Goal: Task Accomplishment & Management: Use online tool/utility

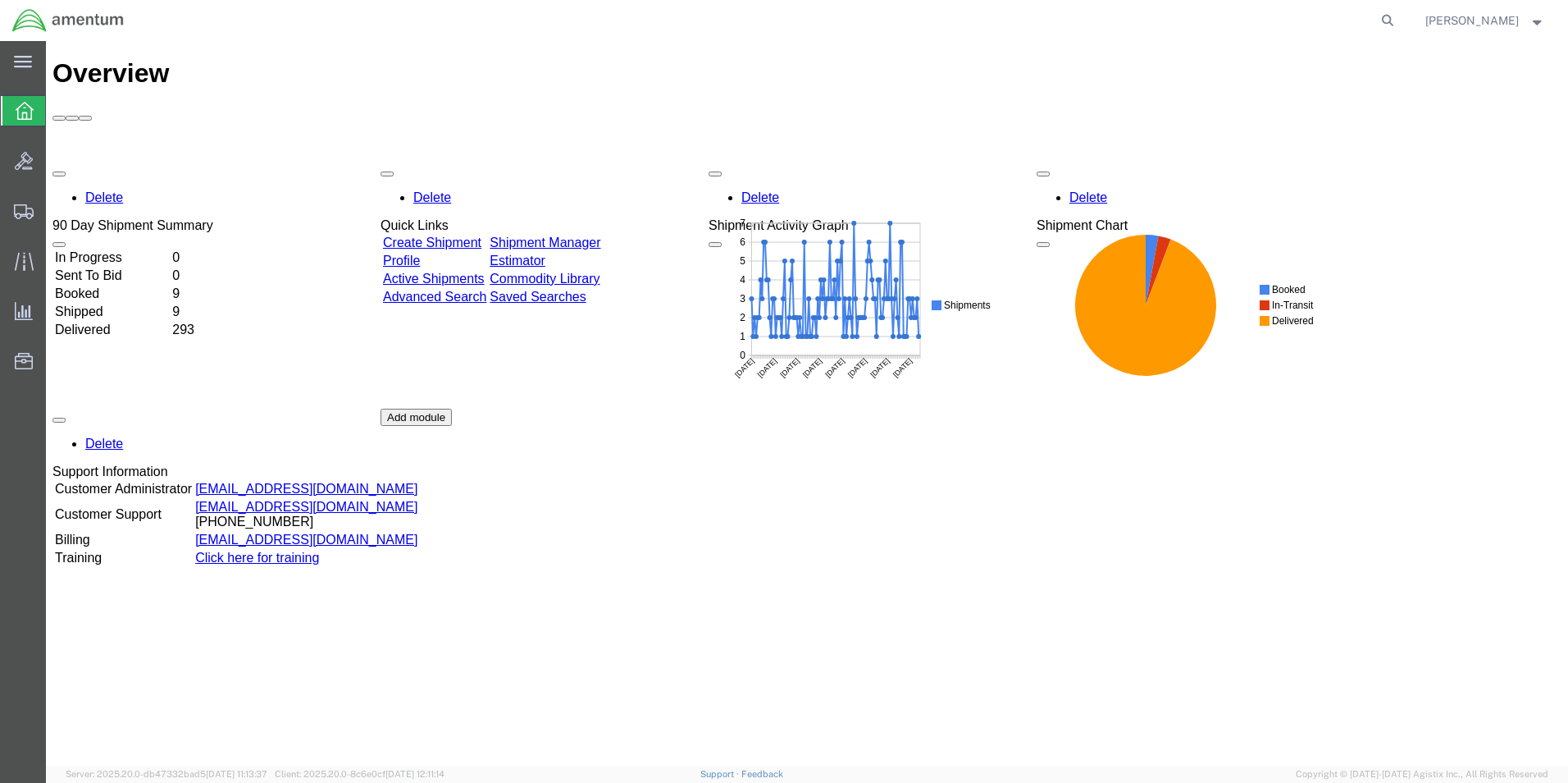
click at [116, 250] on td "In Progress" at bounding box center [113, 258] width 116 height 17
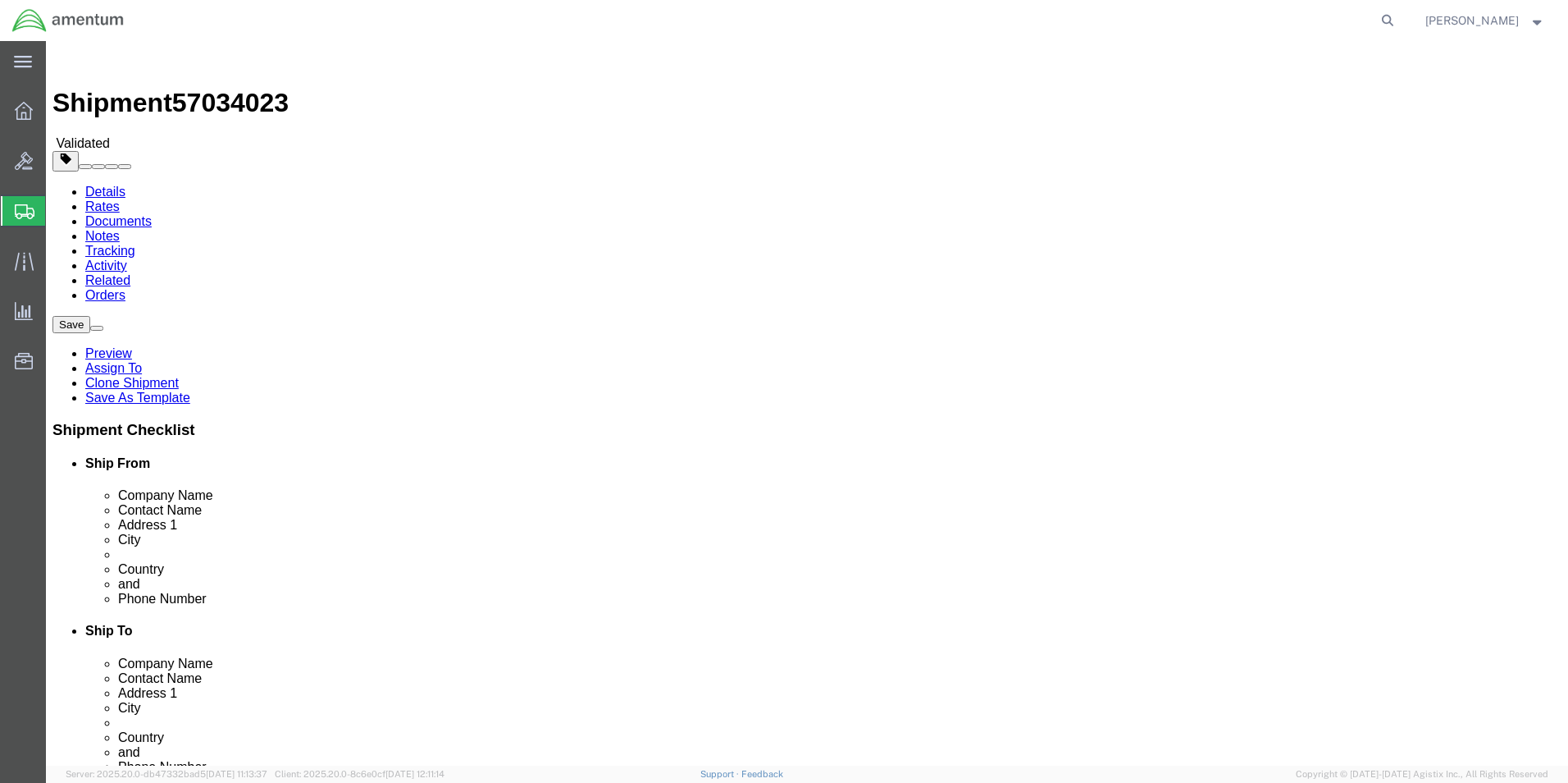
select select "42740"
select select "42677"
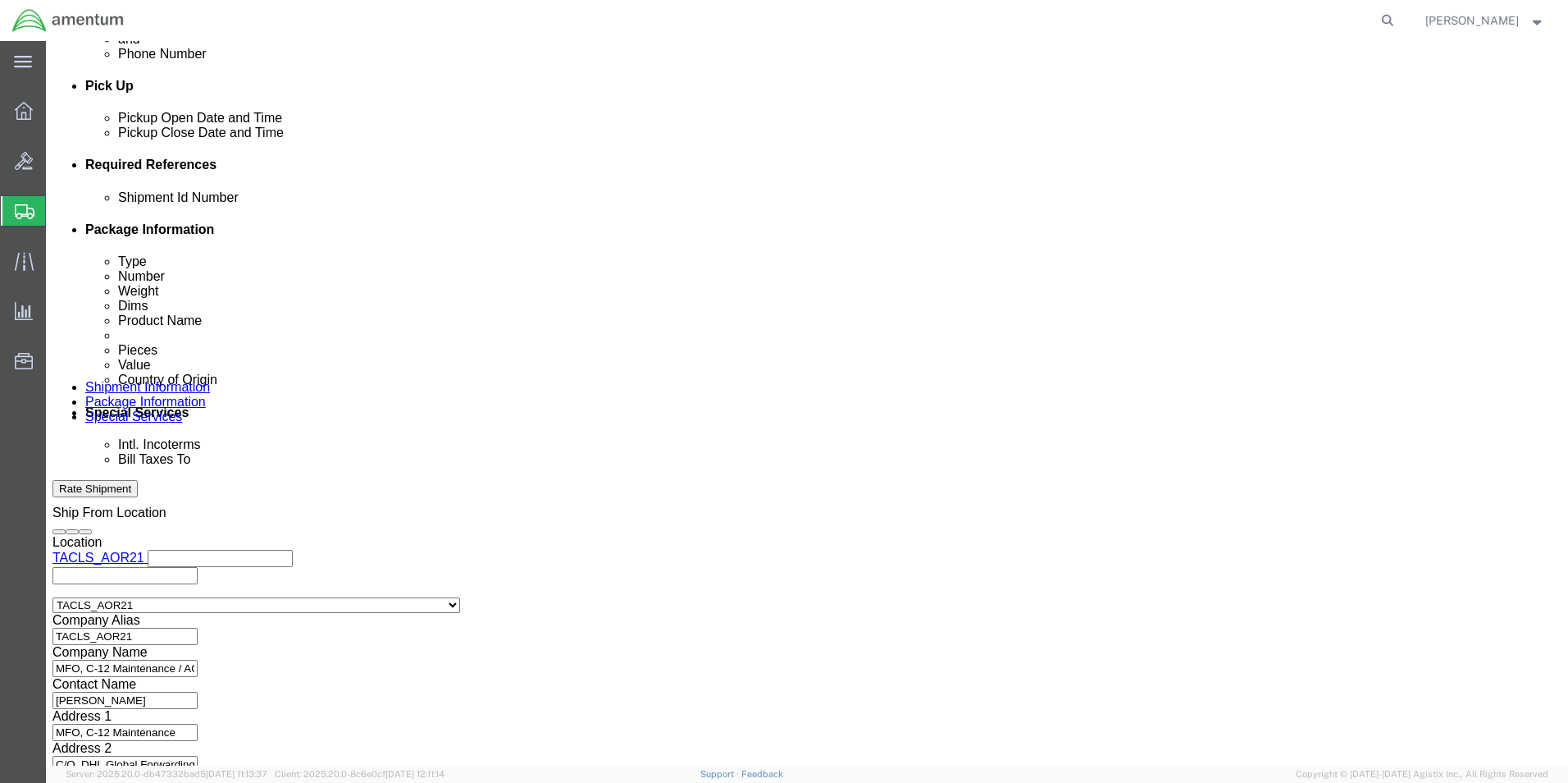
scroll to position [747, 0]
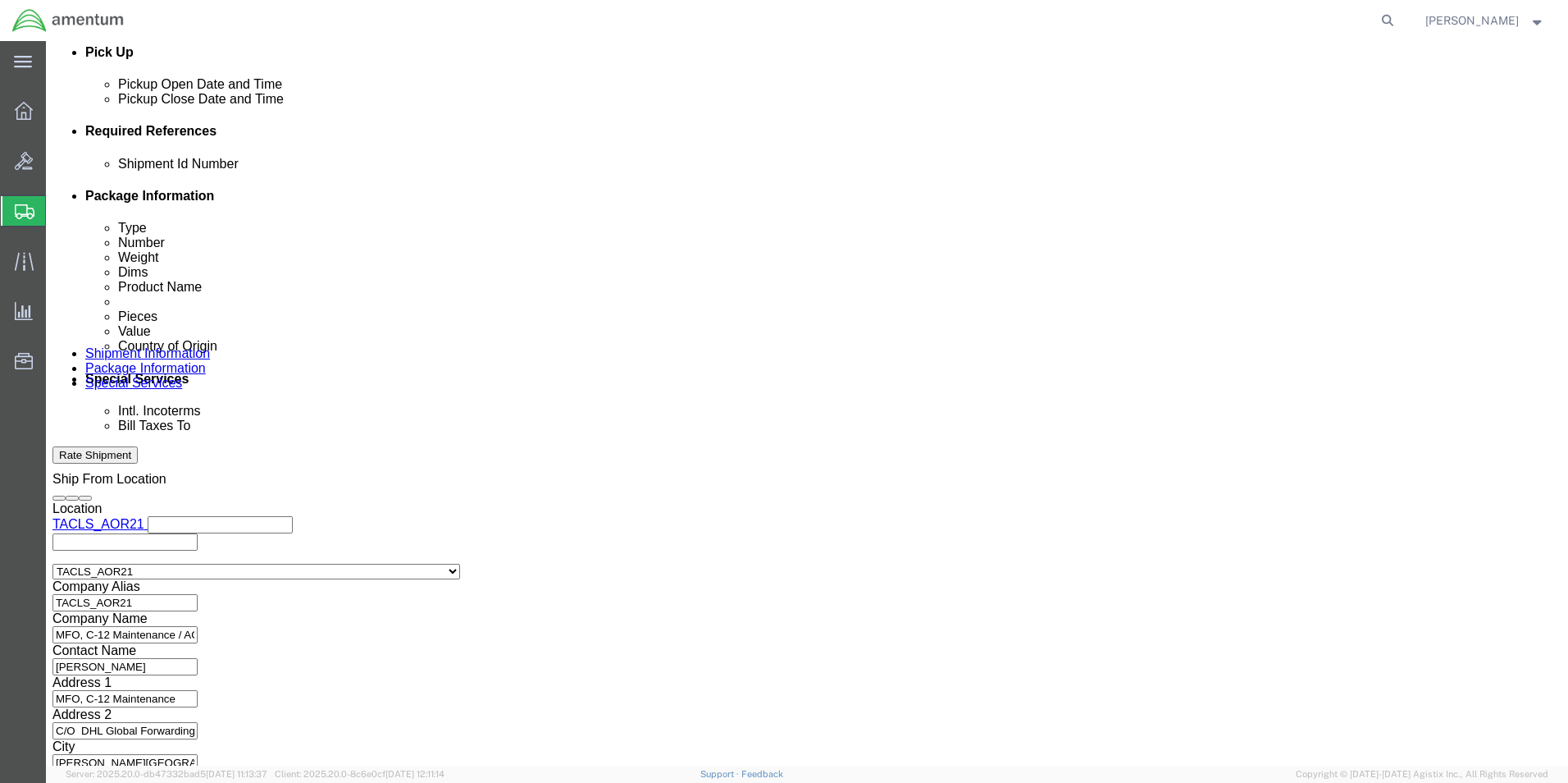
click button "Continue"
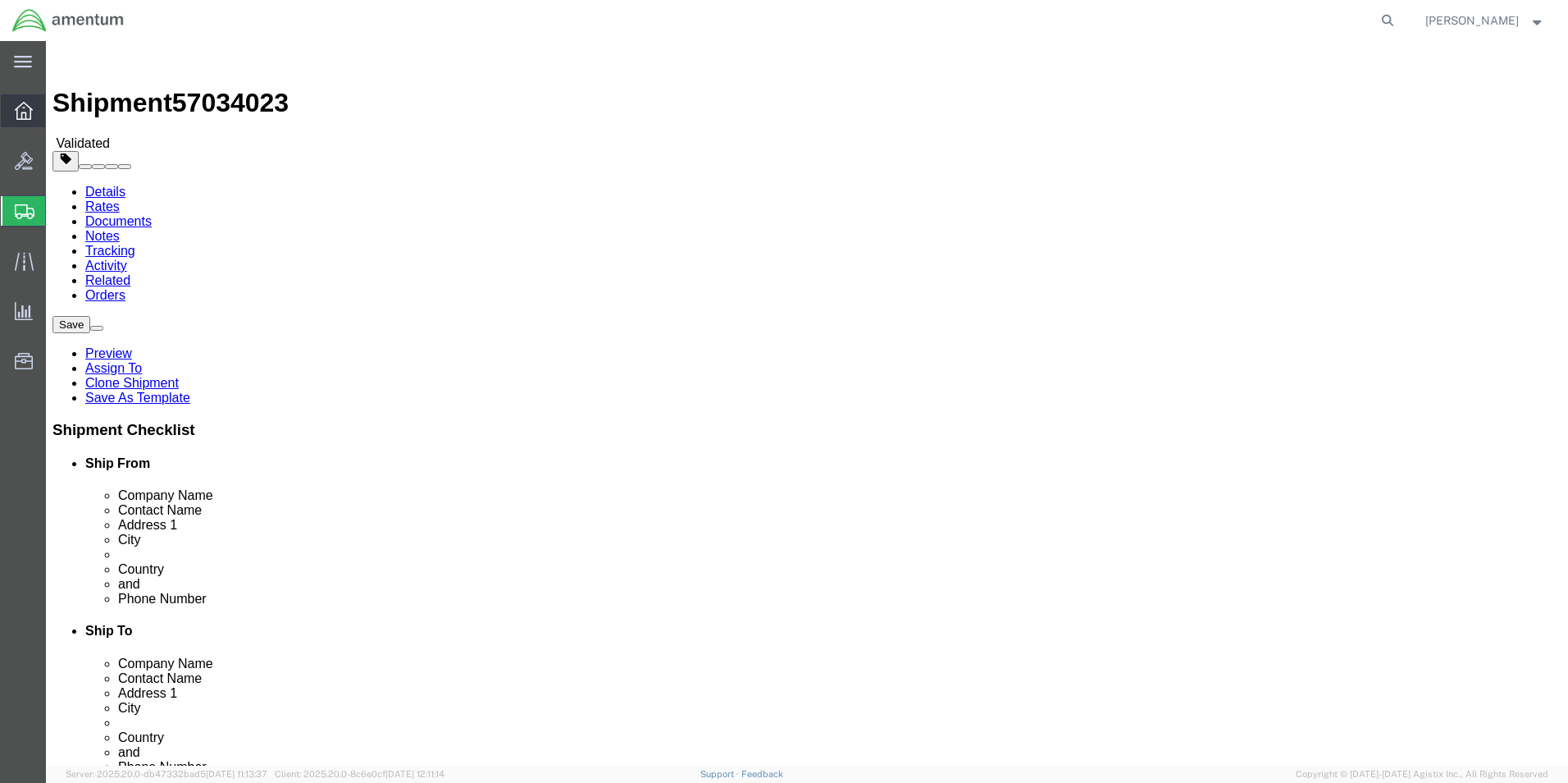
click at [19, 106] on icon at bounding box center [24, 111] width 18 height 18
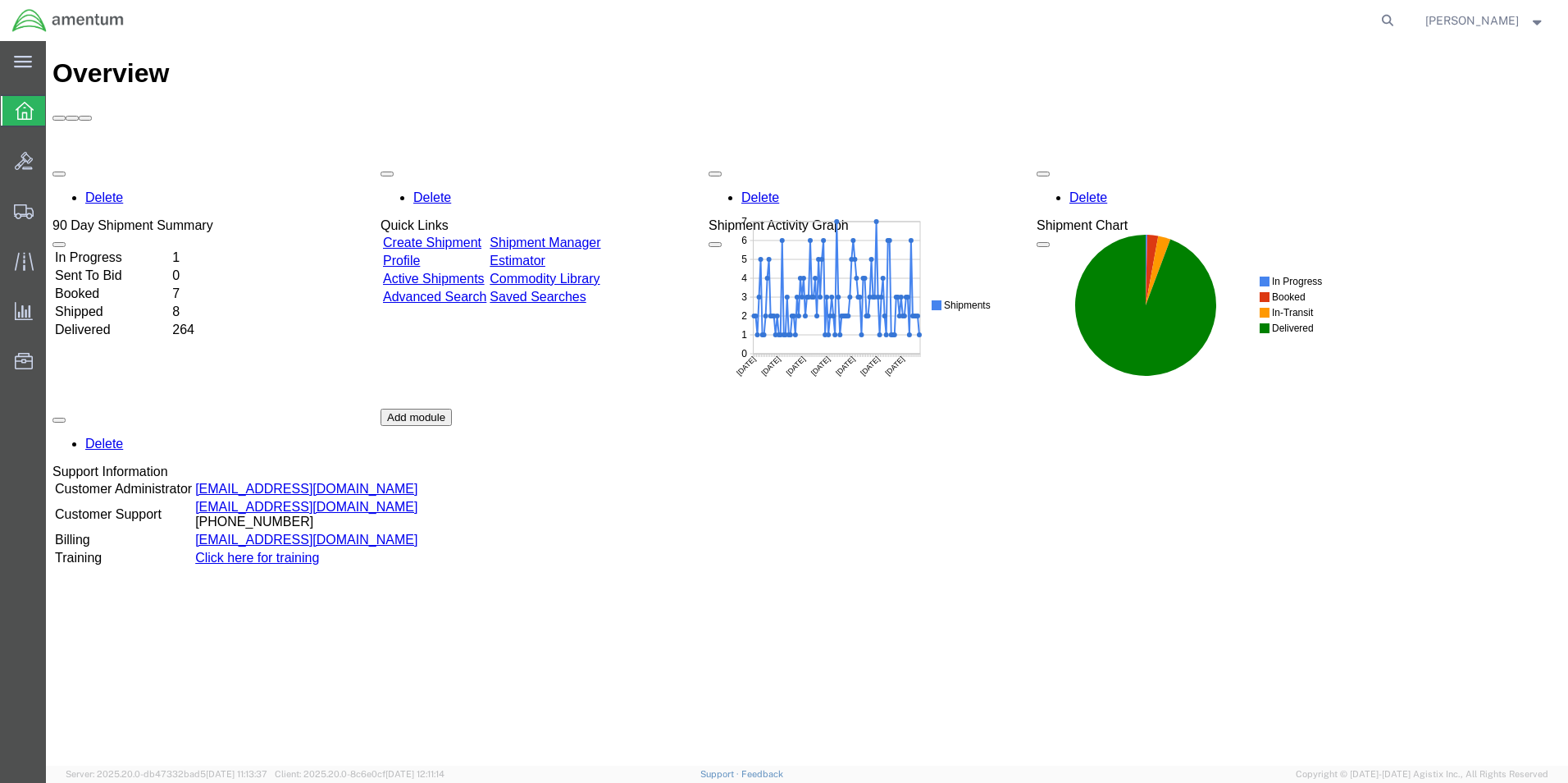
click at [128, 250] on td "In Progress" at bounding box center [113, 258] width 116 height 17
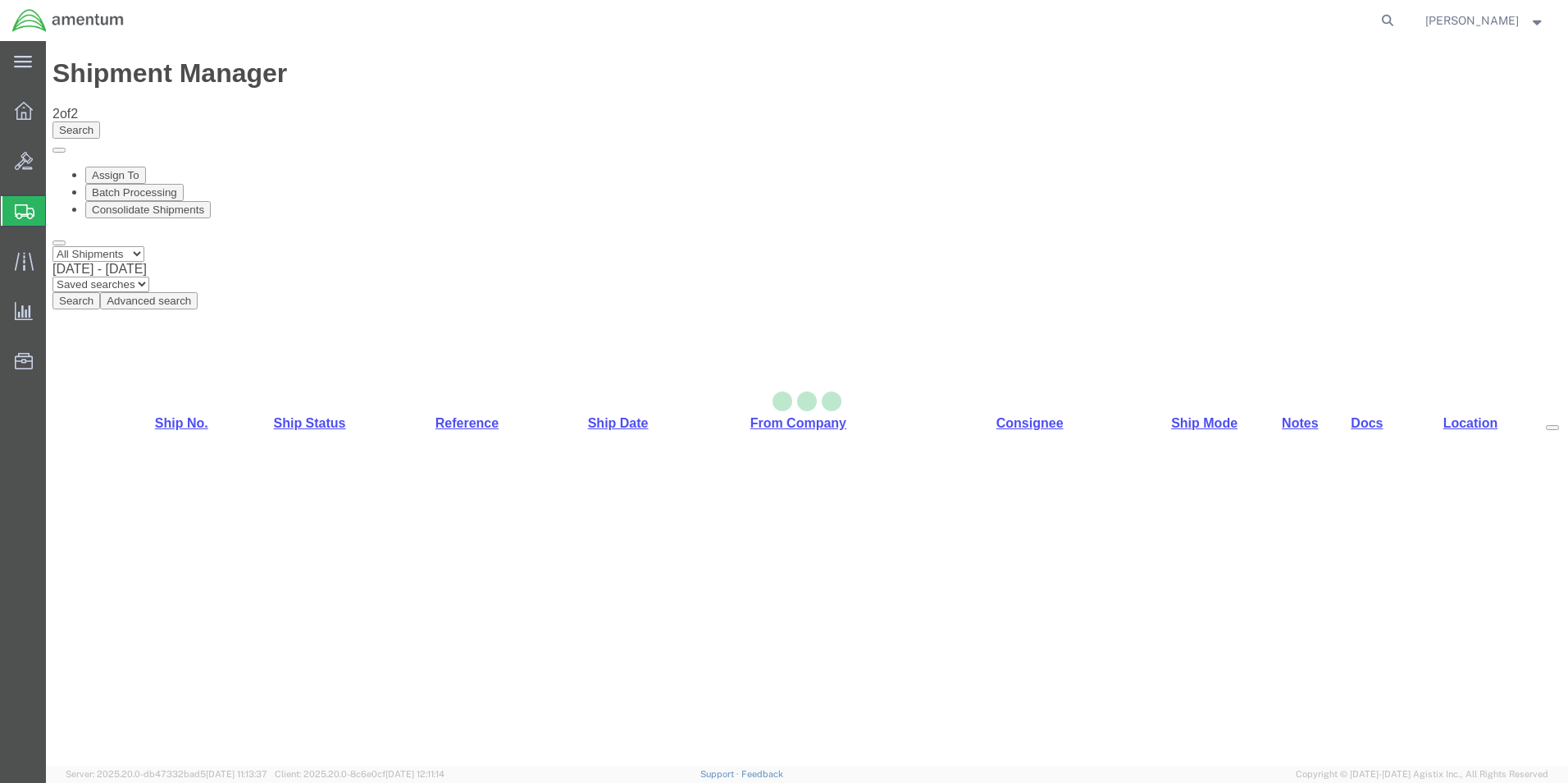
select select "42677"
select select "60191"
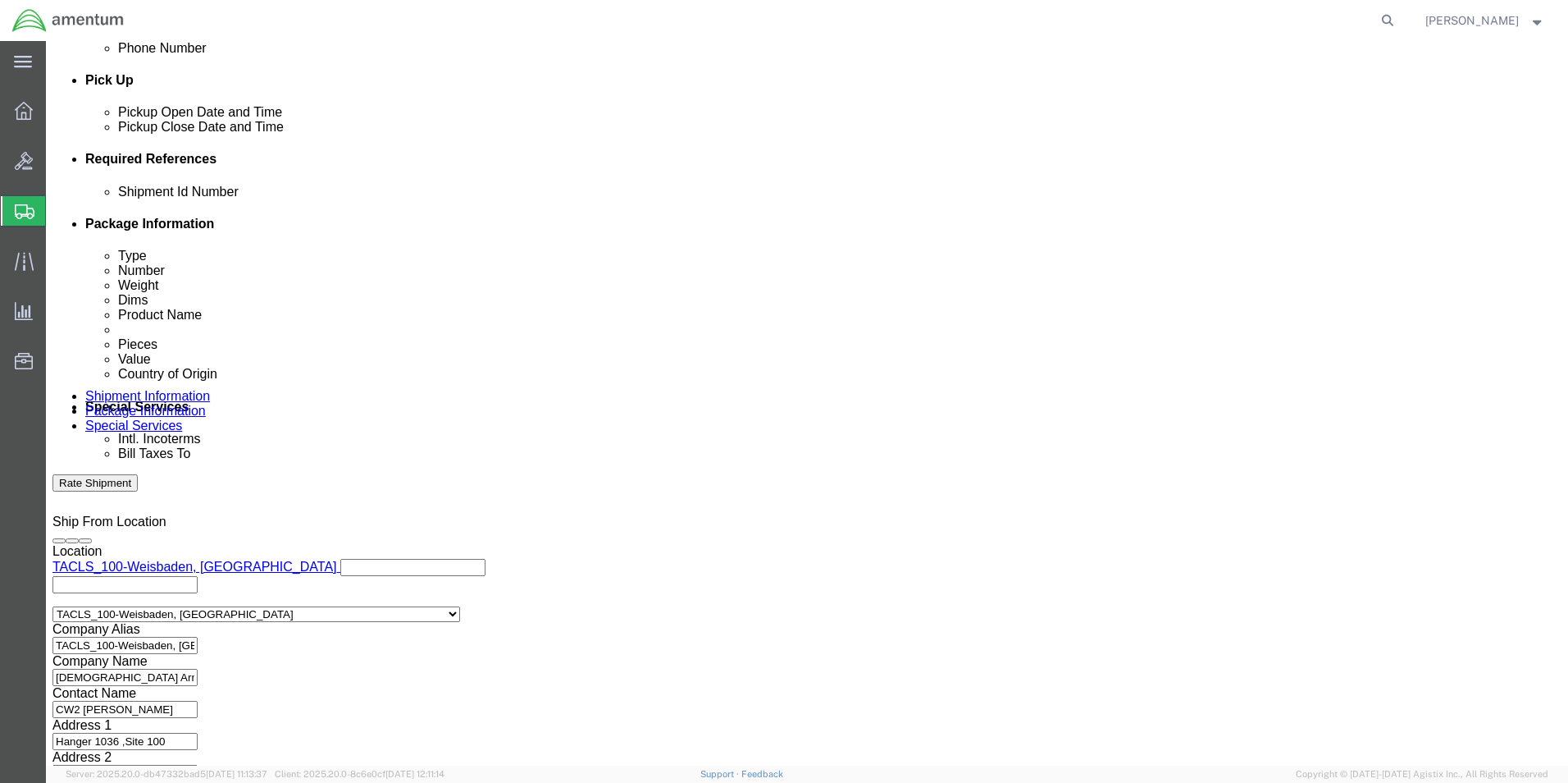
scroll to position [747, 0]
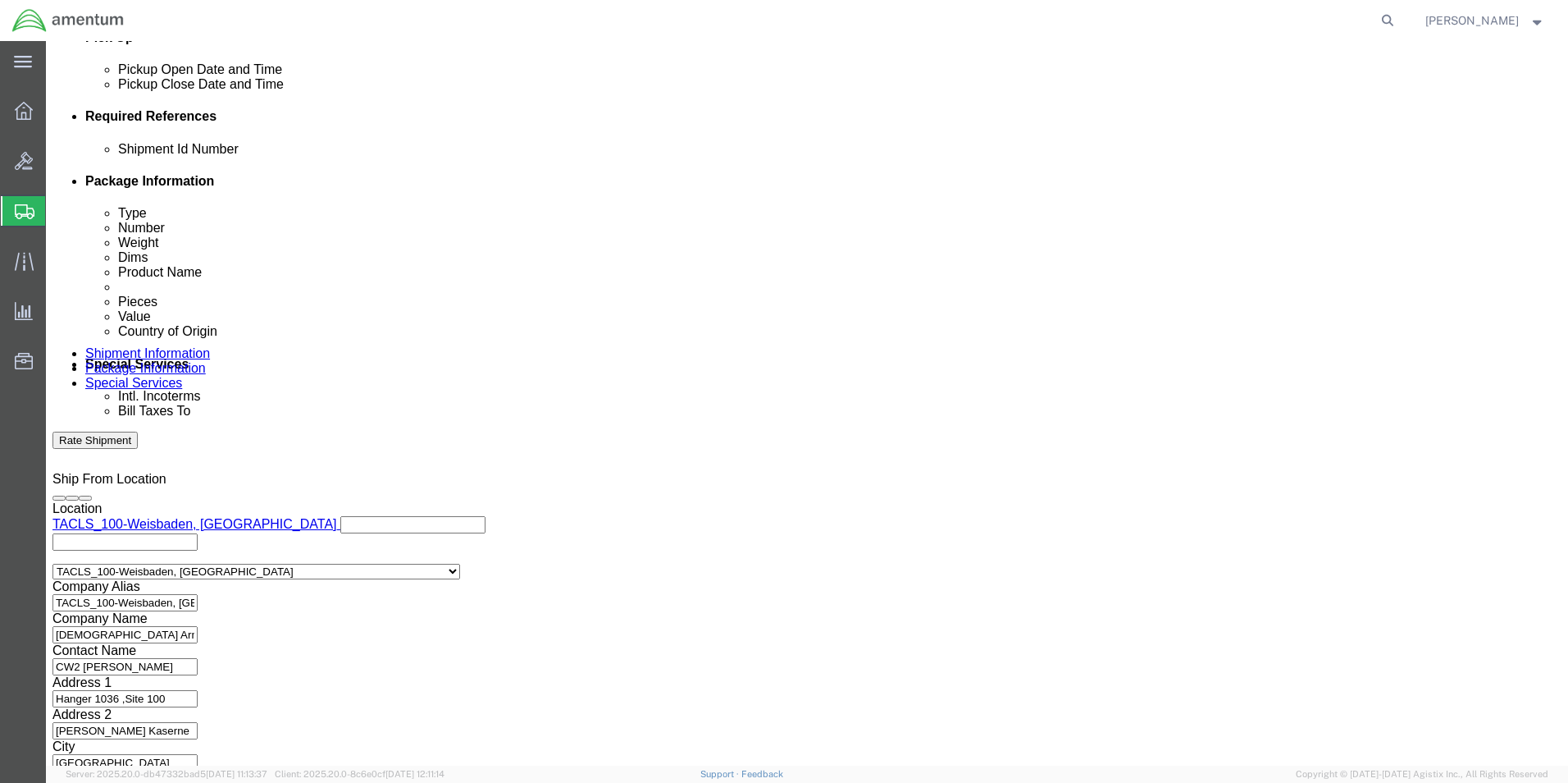
click button "Continue"
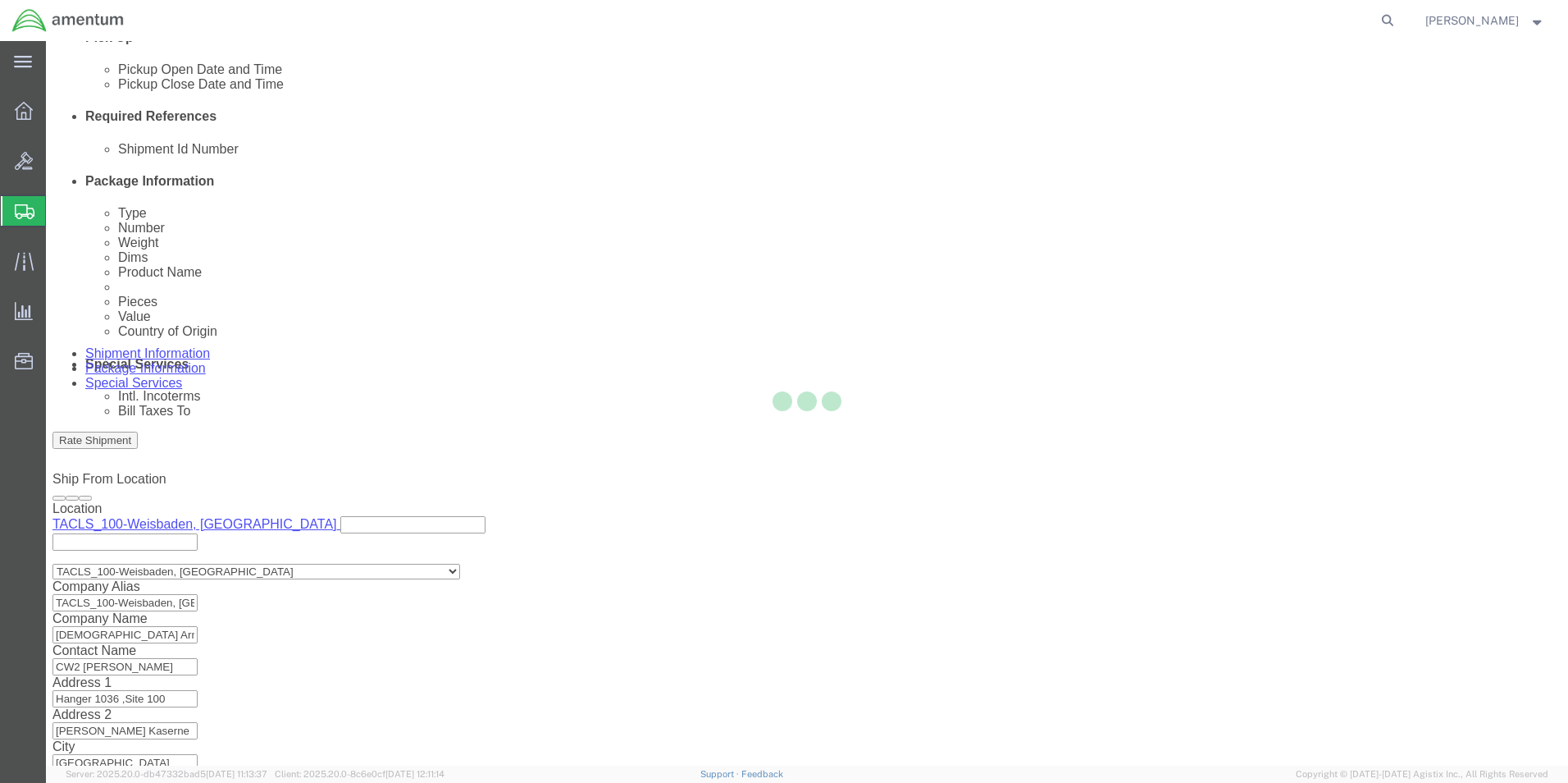
scroll to position [0, 0]
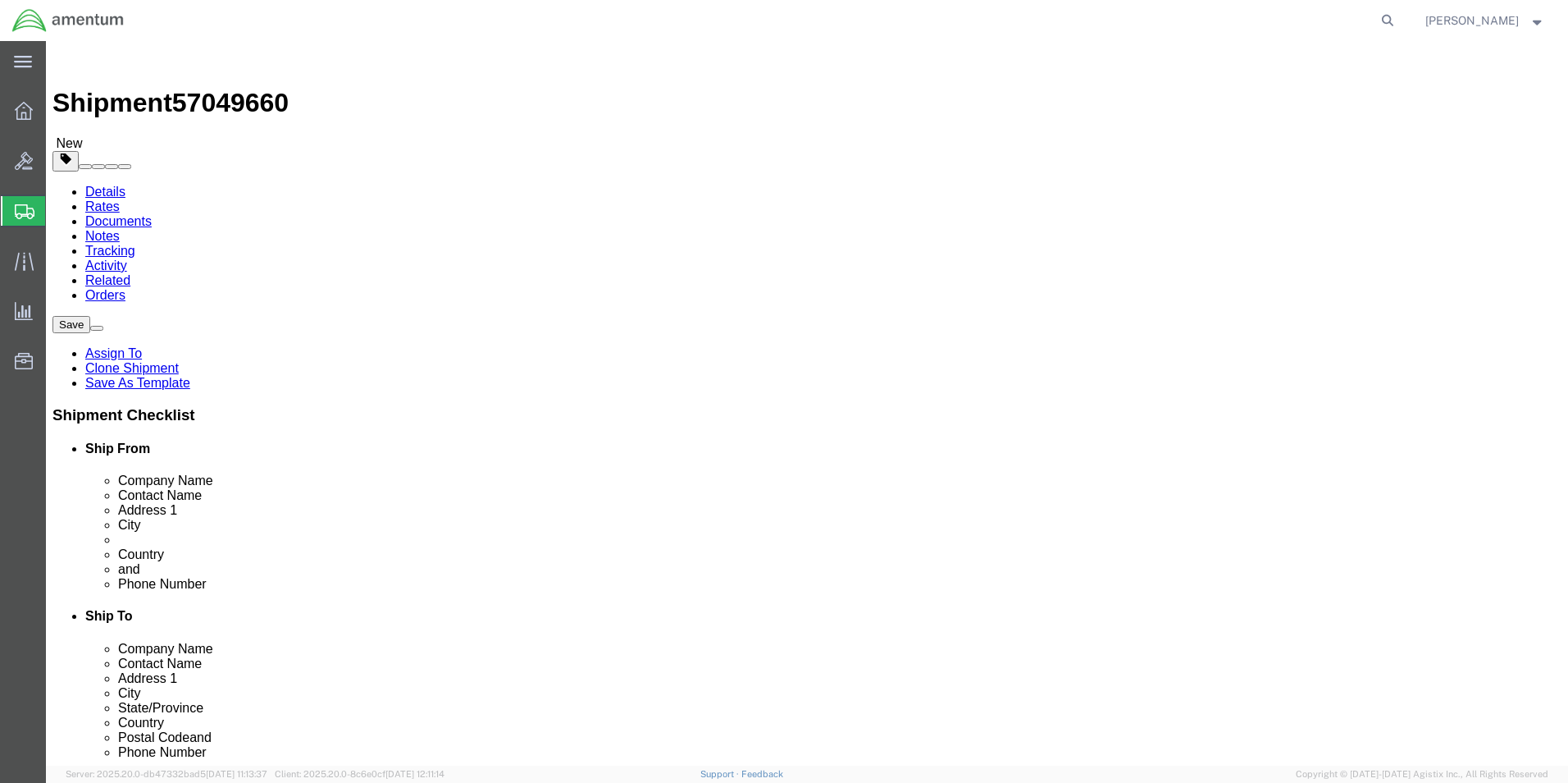
click button "Continue"
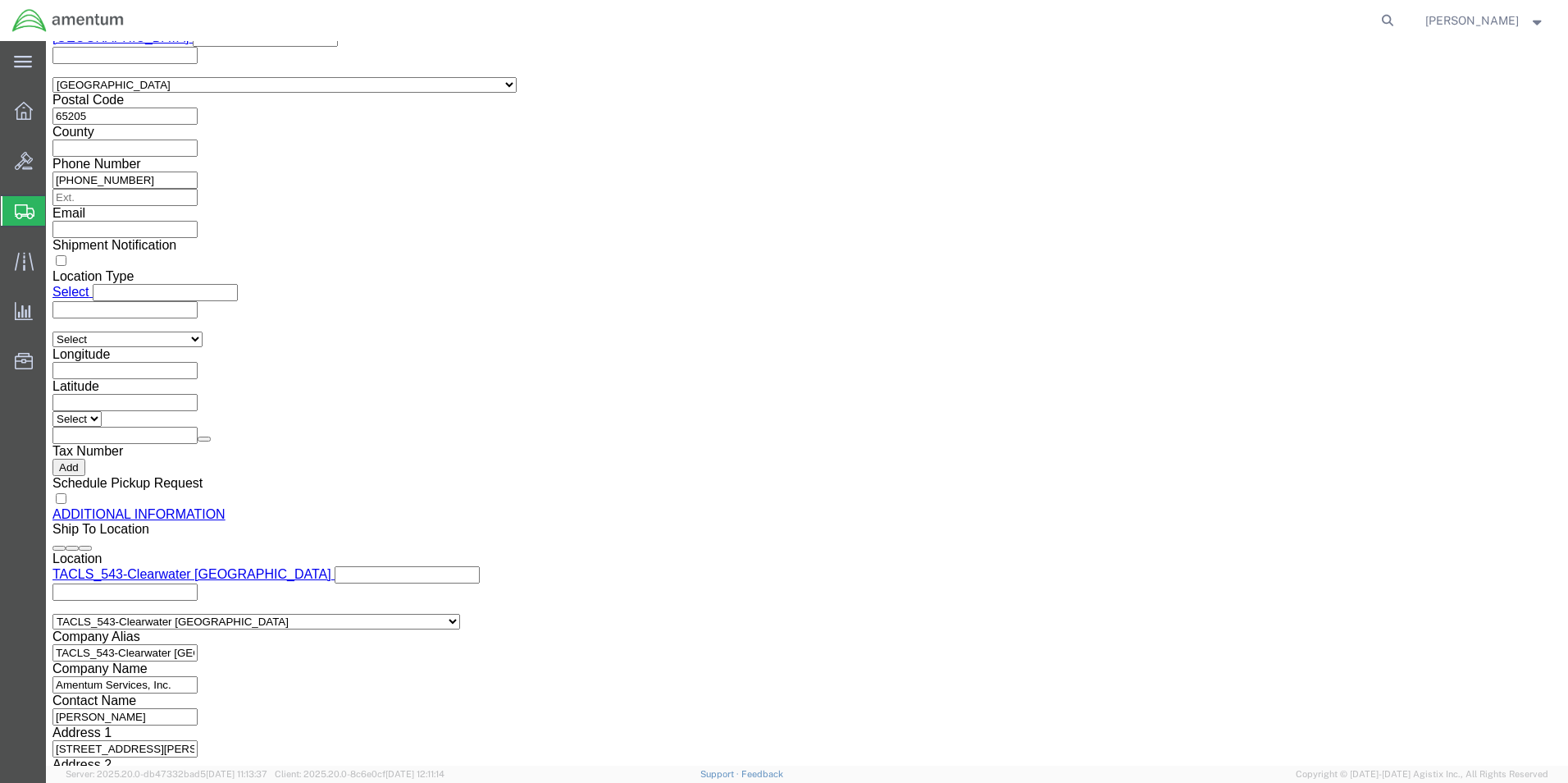
scroll to position [1779, 0]
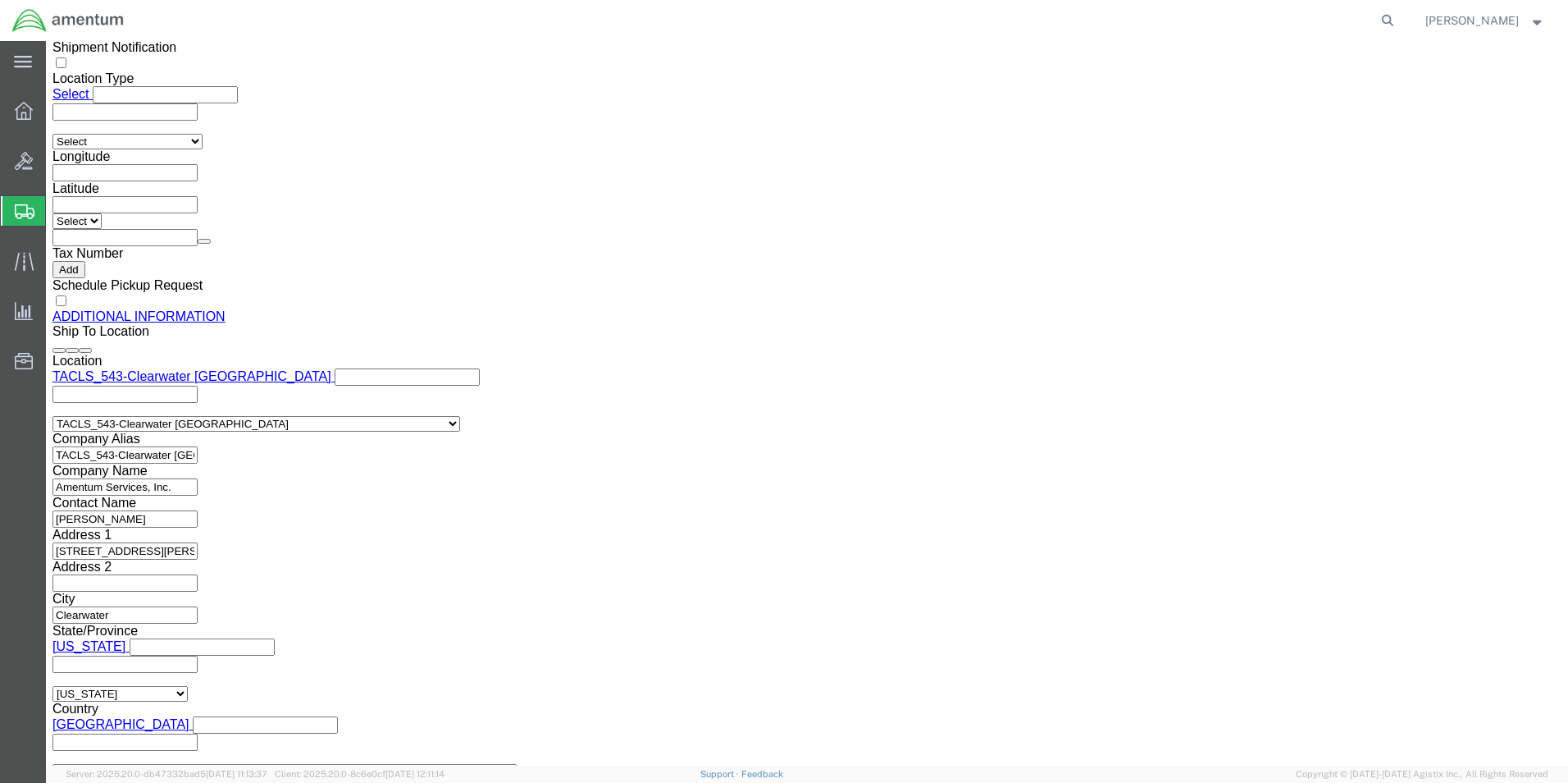
click button "Rate Shipment"
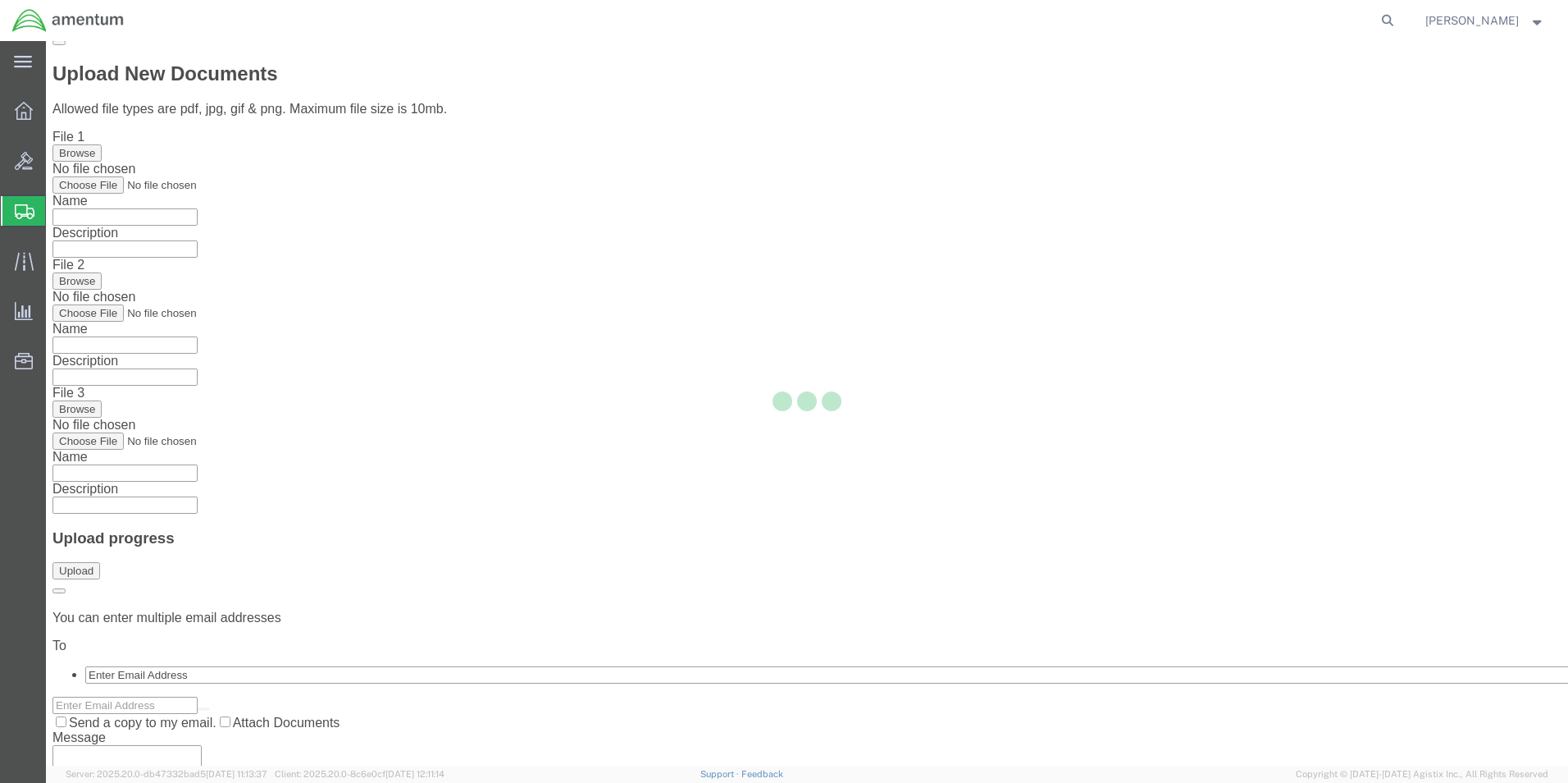
scroll to position [0, 0]
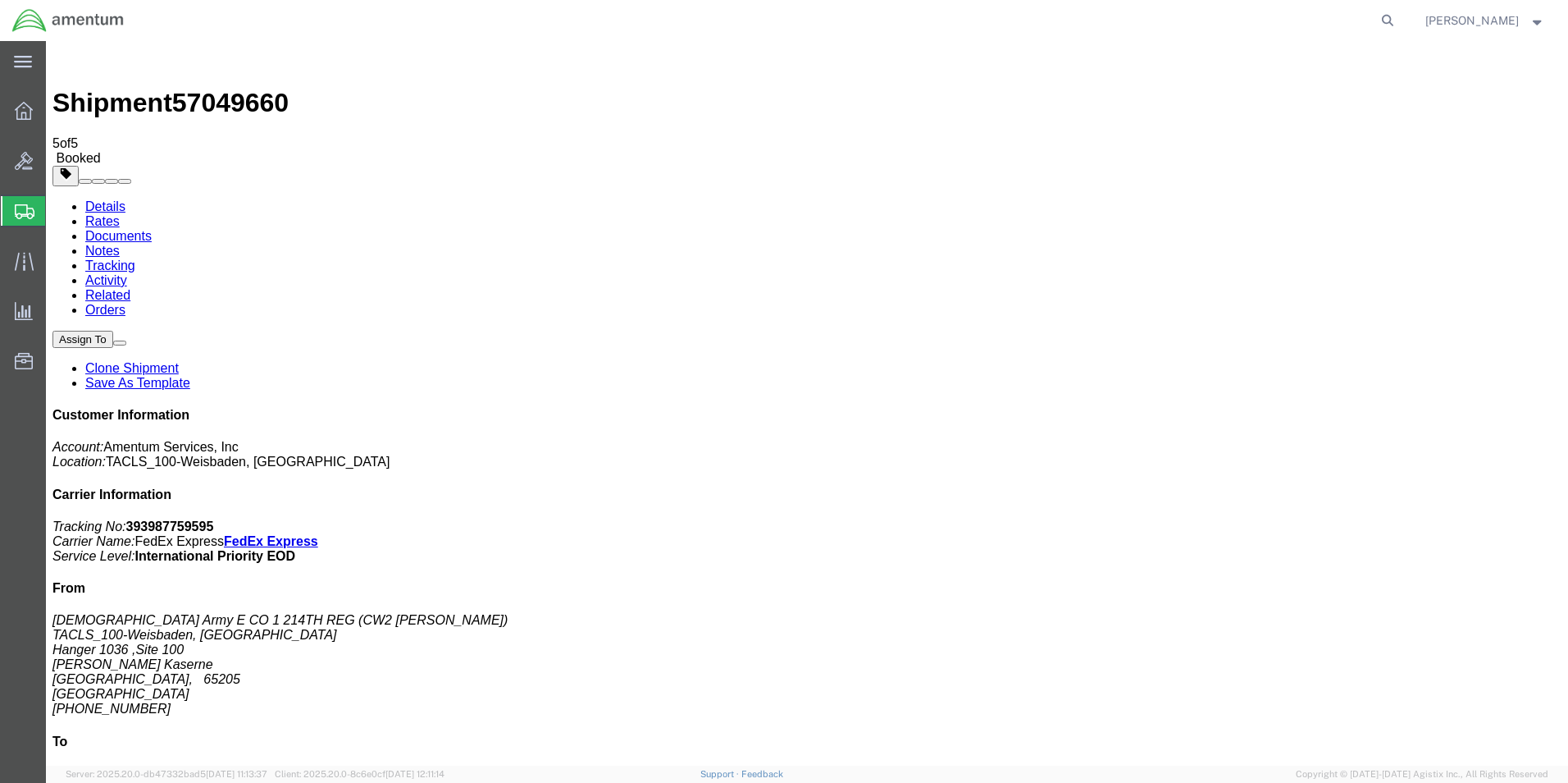
drag, startPoint x: 161, startPoint y: 356, endPoint x: 624, endPoint y: 359, distance: 463.0
drag, startPoint x: 1336, startPoint y: 253, endPoint x: 1414, endPoint y: 257, distance: 78.1
click at [1414, 519] on p "Tracking No: 393987759595 Carrier Name: FedEx Express FedEx Express Service Lev…" at bounding box center [807, 541] width 1509 height 44
copy b "393987759595"
